Goal: Task Accomplishment & Management: Complete application form

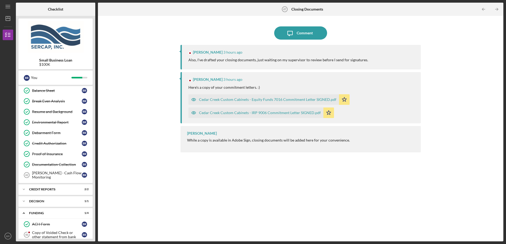
scroll to position [246, 0]
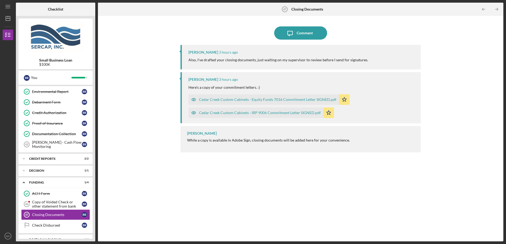
click at [242, 99] on div "Cedar Creek Custom Cabinets - Equity Funds 7016 Commitment Letter SIGNED.pdf" at bounding box center [267, 100] width 137 height 4
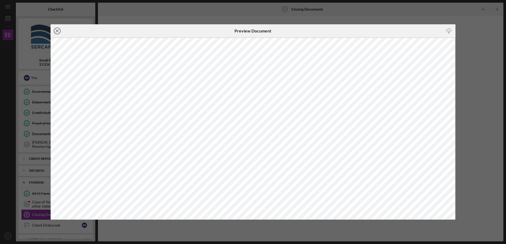
click at [58, 28] on icon "Icon/Close" at bounding box center [57, 30] width 13 height 13
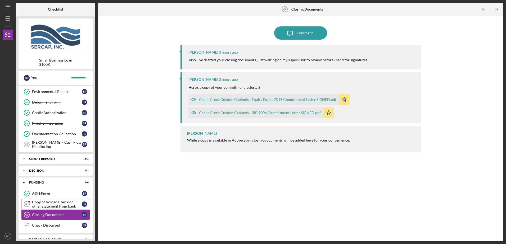
click at [51, 204] on div "Copy of Voided Check or other statement from bank" at bounding box center [57, 204] width 50 height 8
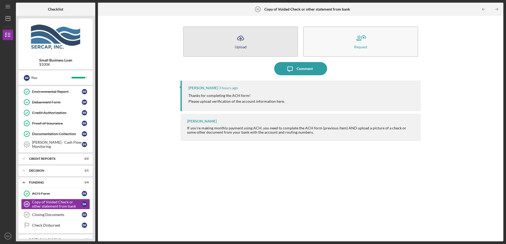
click at [242, 46] on div "Upload" at bounding box center [241, 47] width 12 height 4
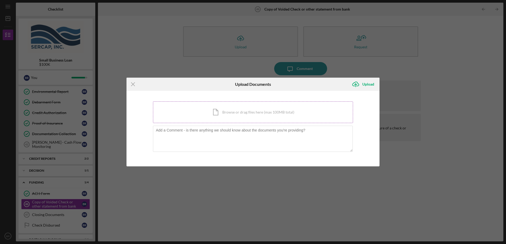
click at [215, 112] on div "Icon/Document Browse or drag files here (max 100MB total) Tap to choose files o…" at bounding box center [253, 113] width 200 height 22
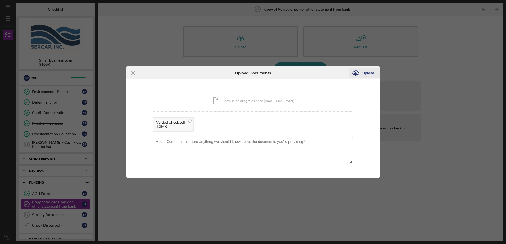
click at [364, 73] on div "Upload" at bounding box center [368, 73] width 12 height 11
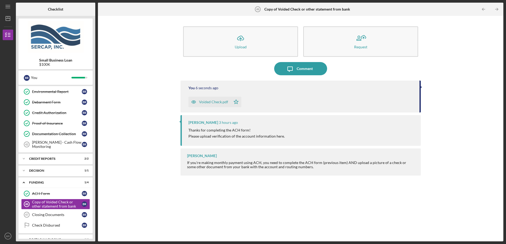
click at [210, 102] on div "Voided Check.pdf" at bounding box center [213, 102] width 29 height 4
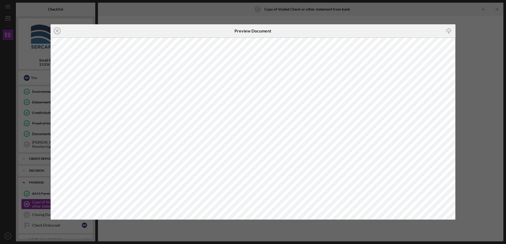
click at [55, 31] on icon "Icon/Close" at bounding box center [57, 30] width 13 height 13
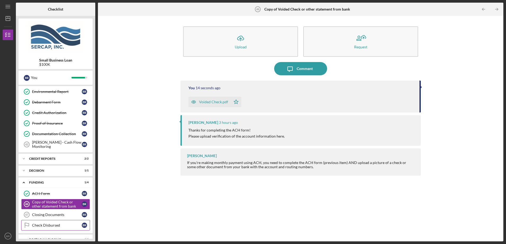
scroll to position [255, 0]
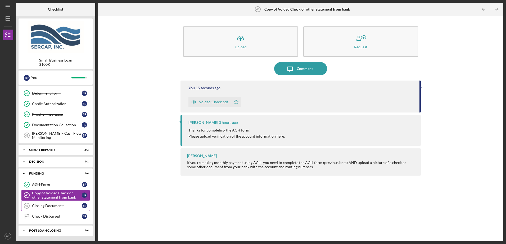
click at [52, 208] on link "Closing Documents 47 Closing Documents B R" at bounding box center [55, 206] width 69 height 11
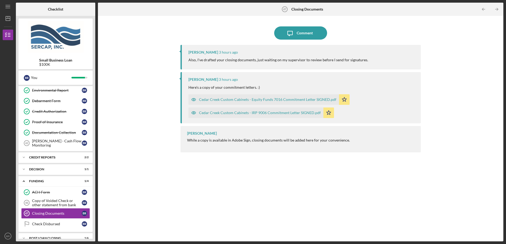
scroll to position [255, 0]
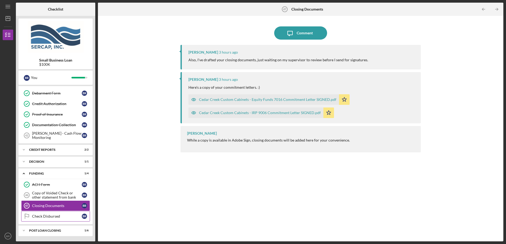
click at [56, 216] on div "Check Disbursed" at bounding box center [57, 216] width 50 height 4
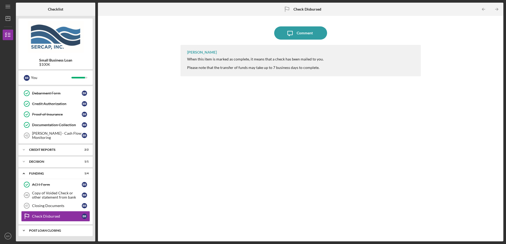
click at [34, 231] on div "POST LOAN CLOSING" at bounding box center [57, 230] width 57 height 3
